Goal: Task Accomplishment & Management: Complete application form

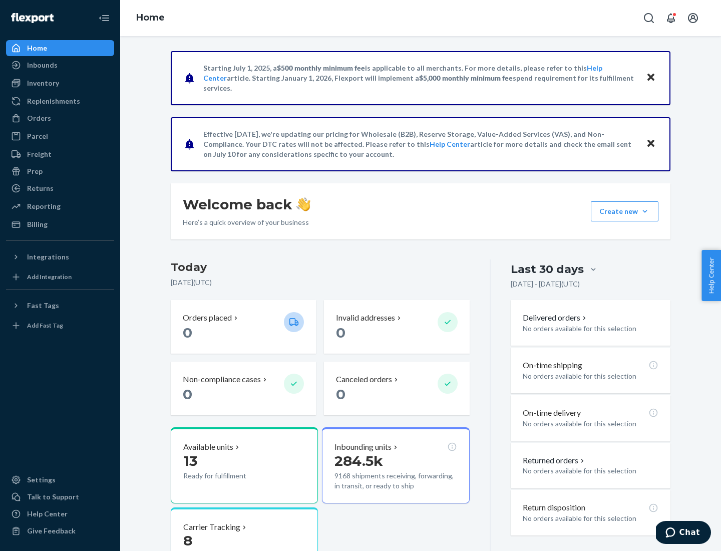
click at [38, 118] on div "Orders" at bounding box center [39, 118] width 24 height 10
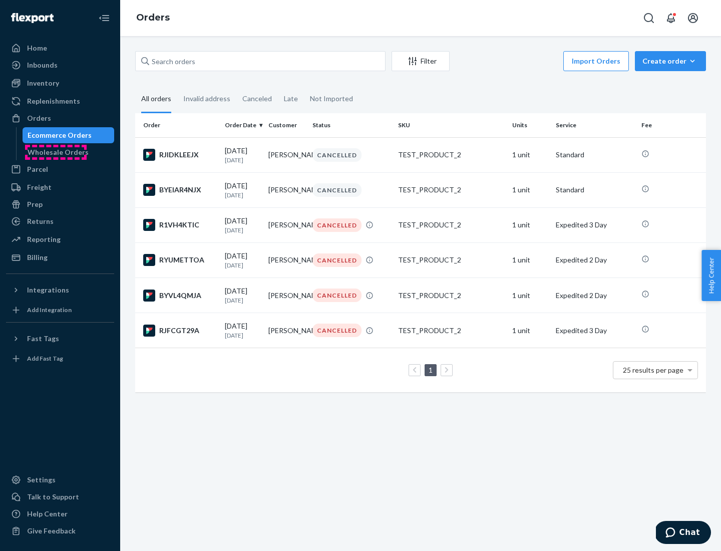
click at [56, 152] on div "Wholesale Orders" at bounding box center [58, 152] width 61 height 10
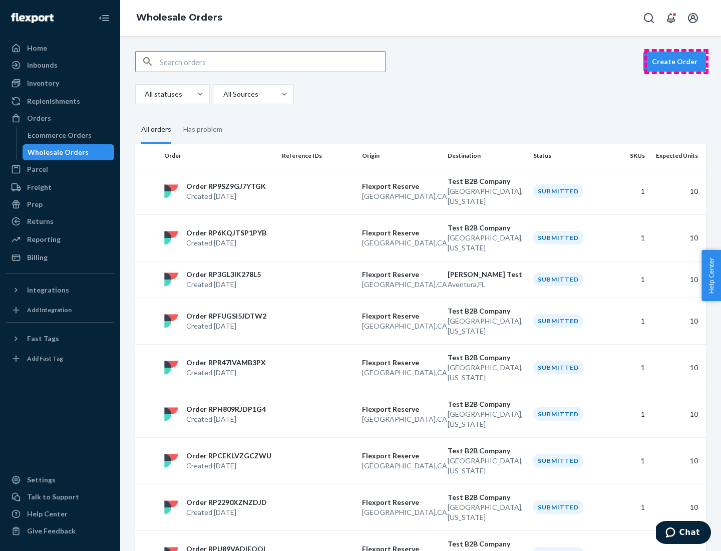
click at [676, 62] on button "Create Order" at bounding box center [674, 62] width 63 height 20
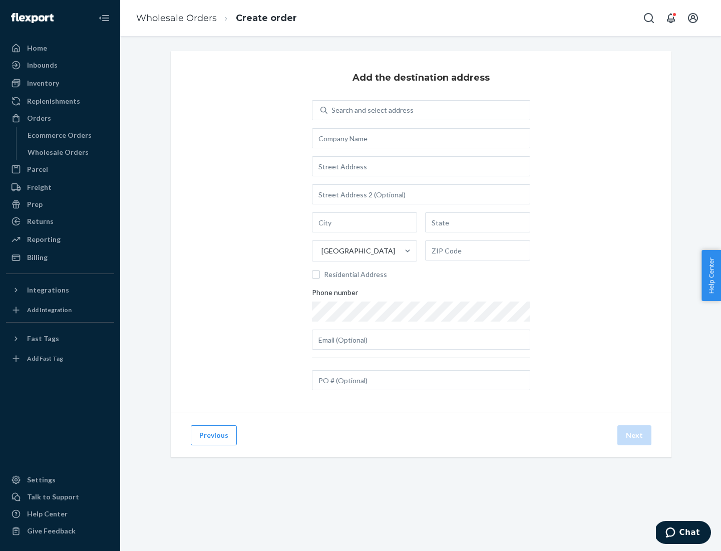
click at [370, 110] on div "Search and select address" at bounding box center [372, 110] width 82 height 10
click at [332, 110] on input "Search and select address" at bounding box center [331, 110] width 1 height 10
type input "[PERSON_NAME] Test"
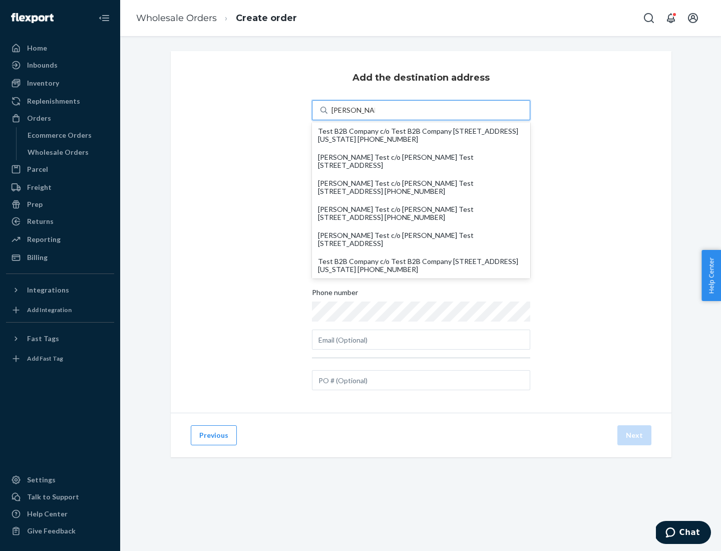
click at [421, 265] on div "Test B2B Company c/o Test B2B Company [STREET_ADDRESS][US_STATE] [PHONE_NUMBER]" at bounding box center [421, 265] width 206 height 16
click at [375, 115] on input "[PERSON_NAME] Test" at bounding box center [353, 110] width 44 height 10
type input "Test B2B Company"
type input "[GEOGRAPHIC_DATA]"
type input "[US_STATE]"
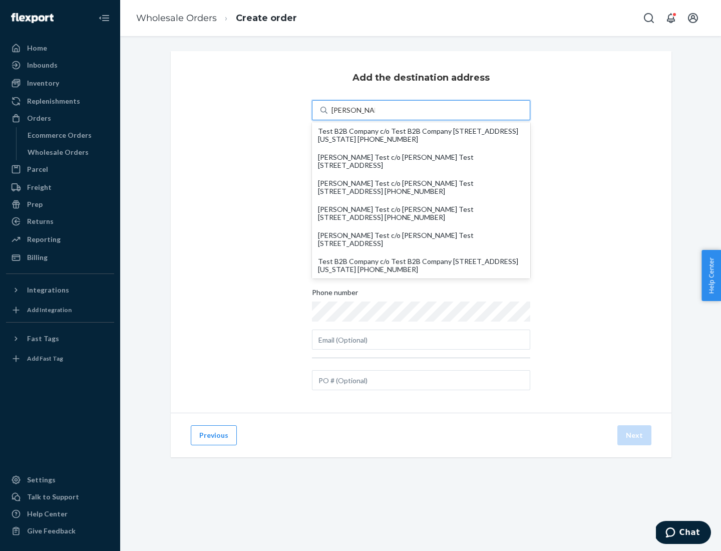
type input "29405"
type input "[STREET_ADDRESS]"
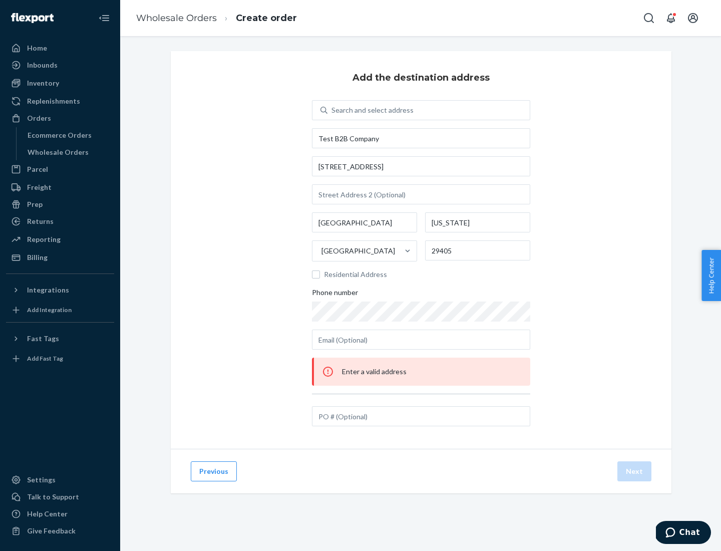
click at [429, 110] on div "Search and select address" at bounding box center [428, 110] width 202 height 18
click at [332, 110] on input "Search and select address" at bounding box center [331, 110] width 1 height 10
type input "test"
